Goal: Information Seeking & Learning: Learn about a topic

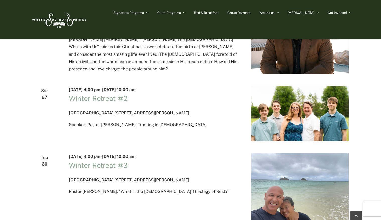
scroll to position [839, 0]
click at [108, 103] on link "Winter Retreat #2" at bounding box center [98, 98] width 59 height 9
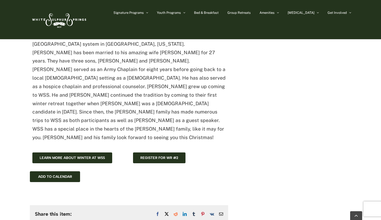
scroll to position [426, 0]
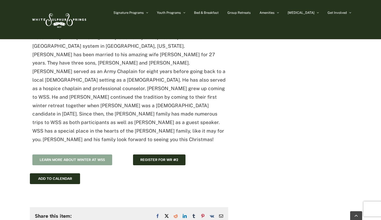
click at [89, 158] on span "Learn more about winter at WSS" at bounding box center [72, 160] width 65 height 4
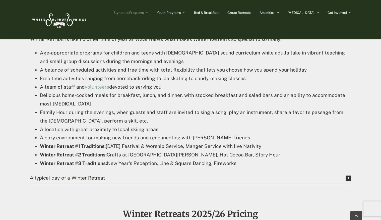
scroll to position [481, 0]
